Goal: Find specific page/section: Find specific page/section

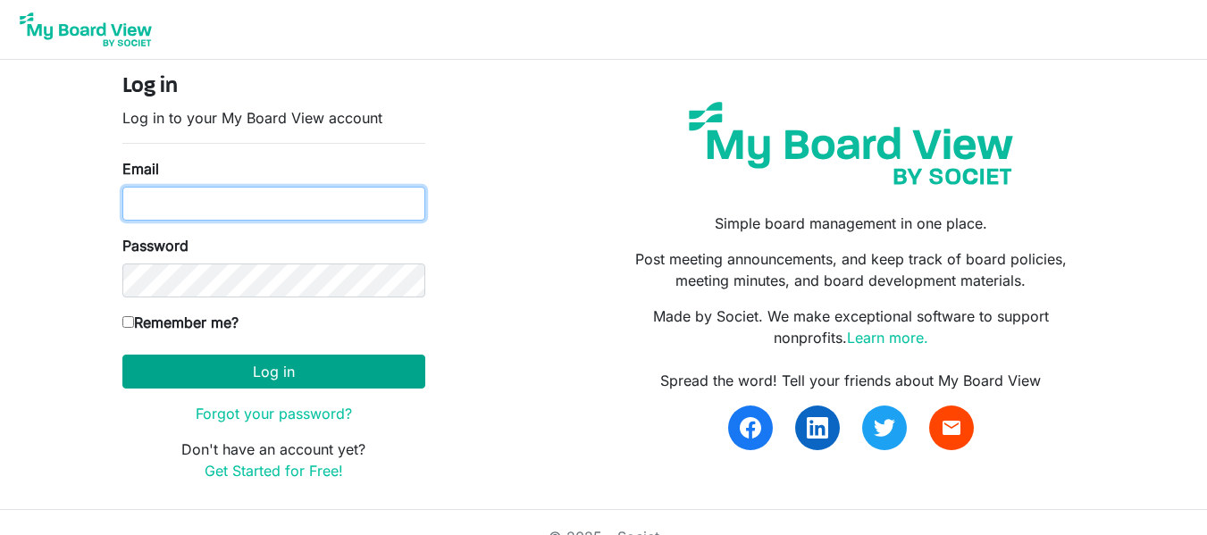
type input "achakwiya@gmail.com"
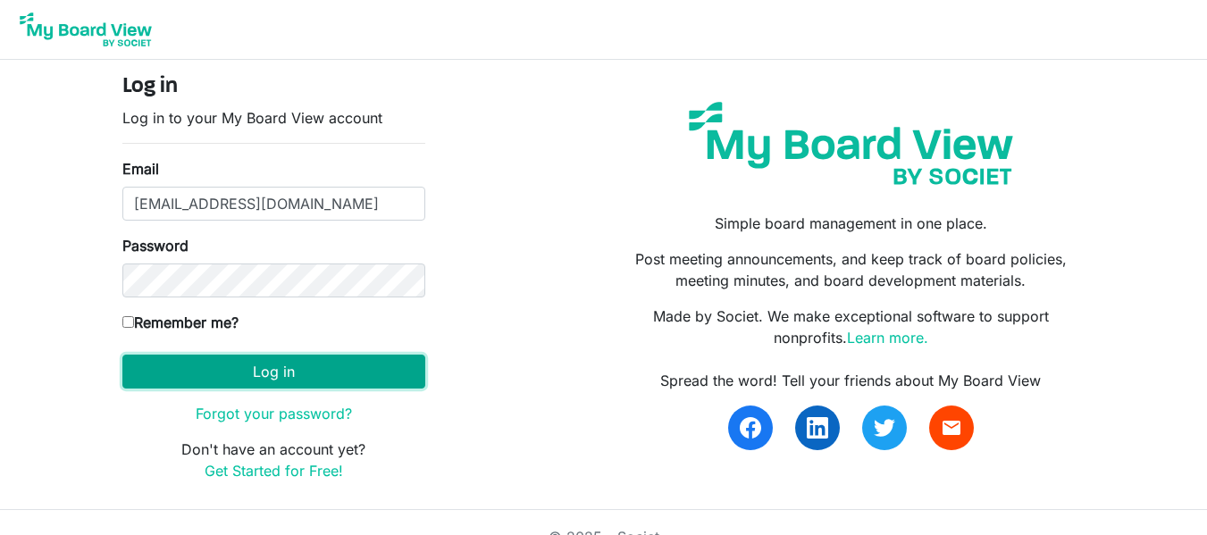
click at [281, 377] on button "Log in" at bounding box center [273, 372] width 303 height 34
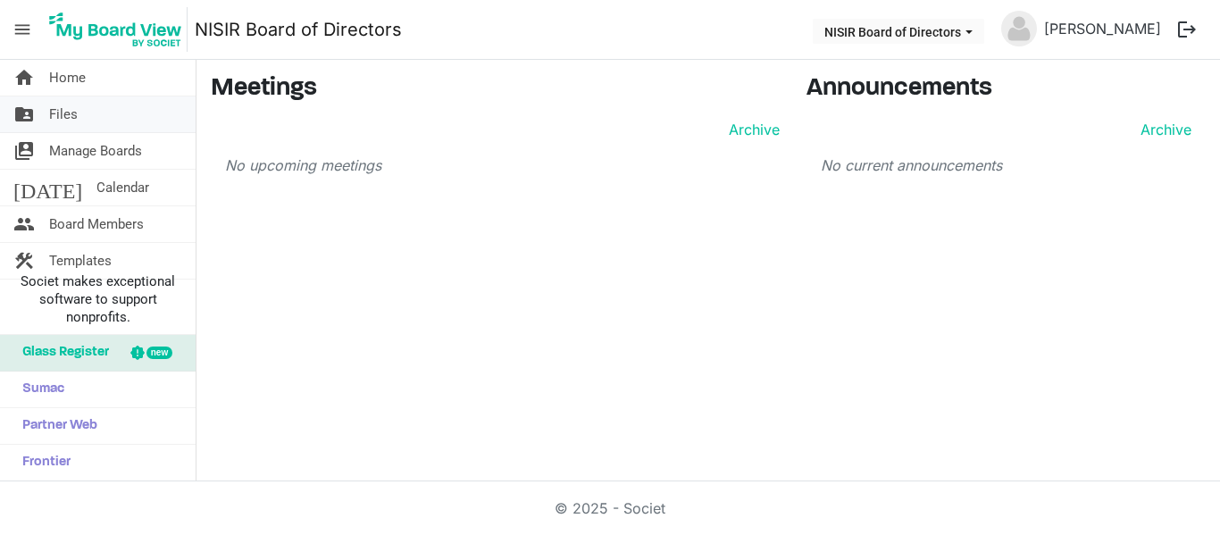
click at [66, 112] on span "Files" at bounding box center [63, 114] width 29 height 36
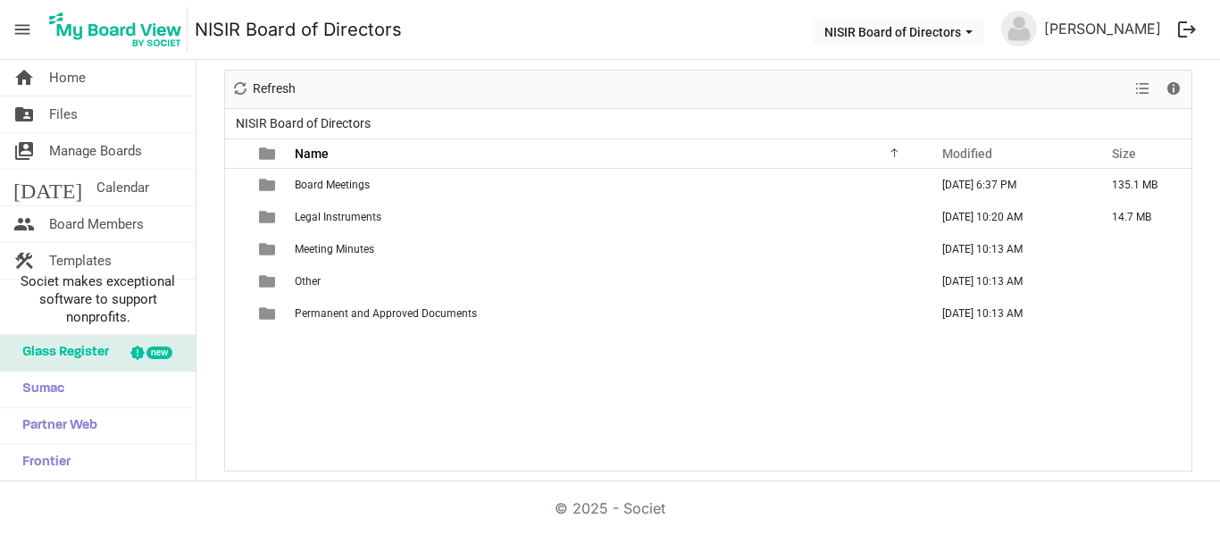
scroll to position [82, 0]
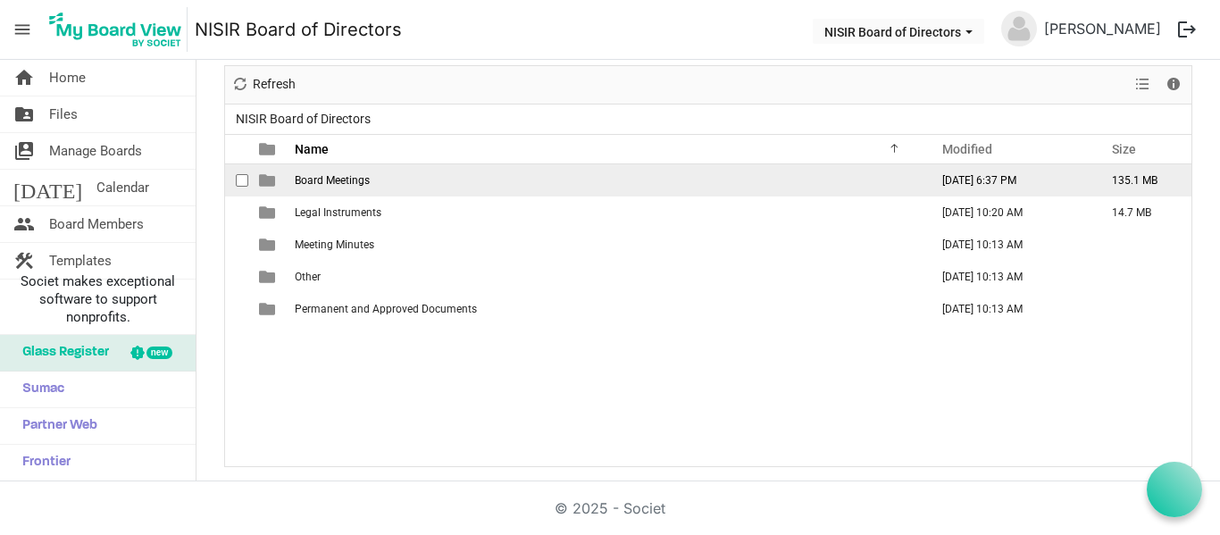
click at [310, 179] on span "Board Meetings" at bounding box center [332, 180] width 75 height 13
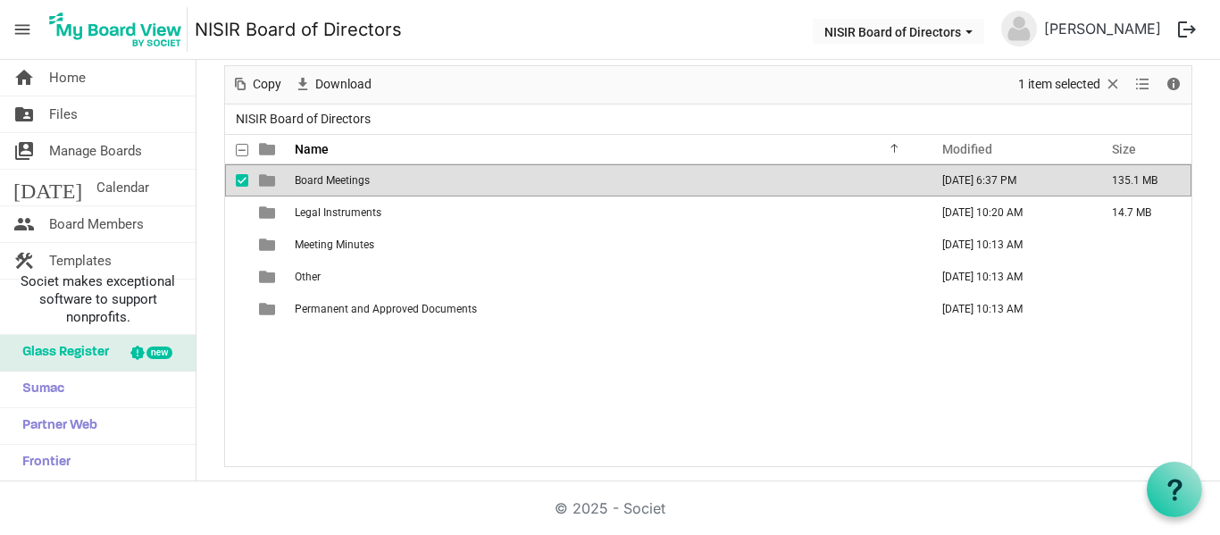
click at [310, 179] on span "Board Meetings" at bounding box center [332, 180] width 75 height 13
click at [310, 179] on div at bounding box center [708, 266] width 966 height 400
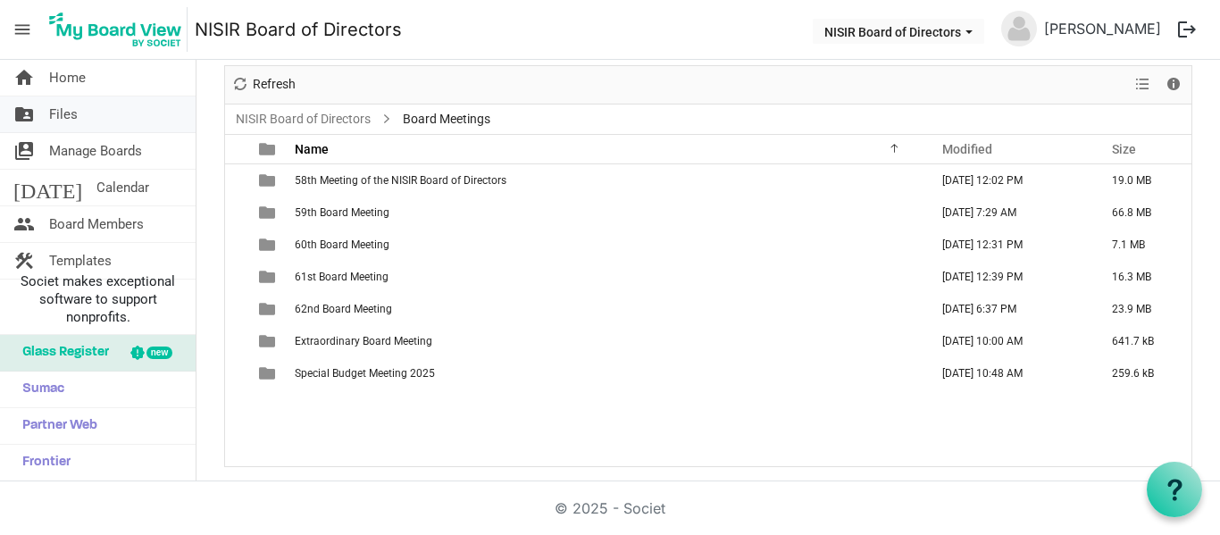
click at [63, 115] on span "Files" at bounding box center [63, 114] width 29 height 36
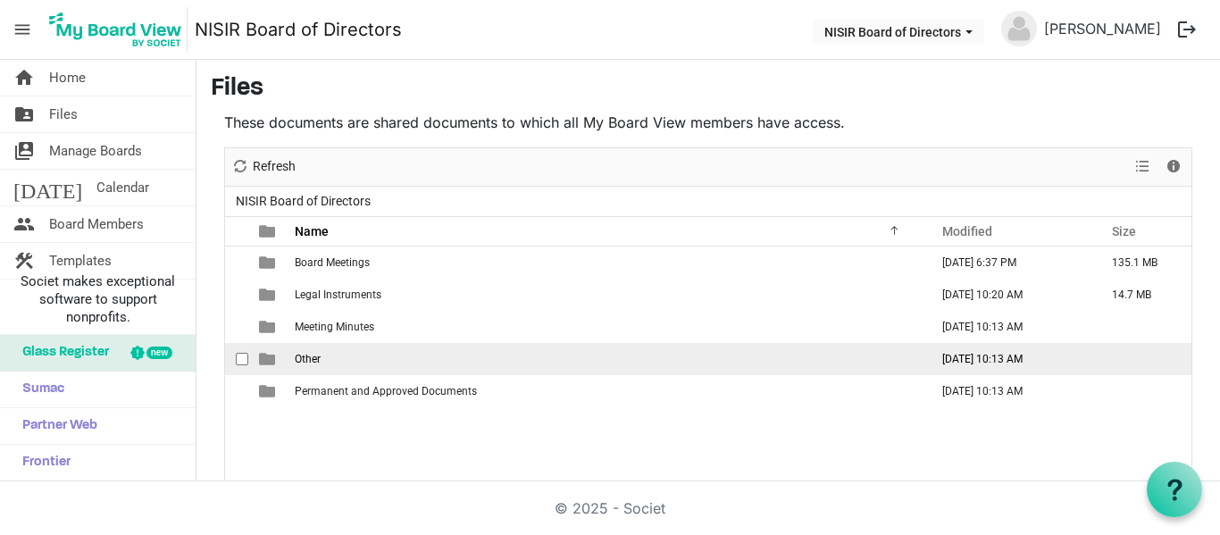
click at [301, 354] on span "Other" at bounding box center [308, 359] width 26 height 13
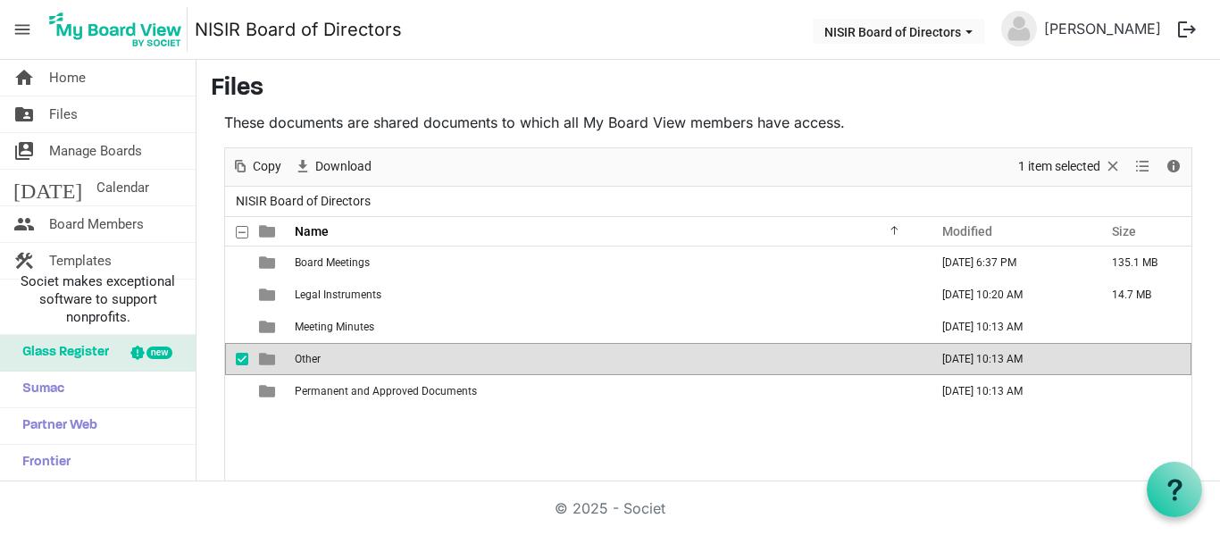
click at [301, 354] on span "Other" at bounding box center [308, 359] width 26 height 13
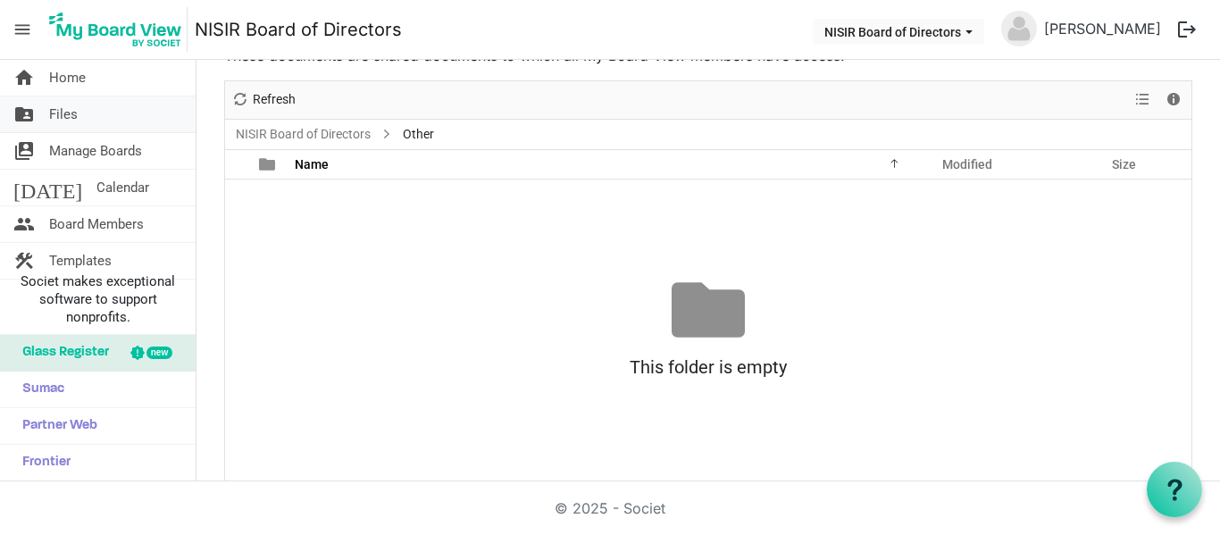
click at [63, 109] on span "Files" at bounding box center [63, 114] width 29 height 36
